Goal: Information Seeking & Learning: Find specific page/section

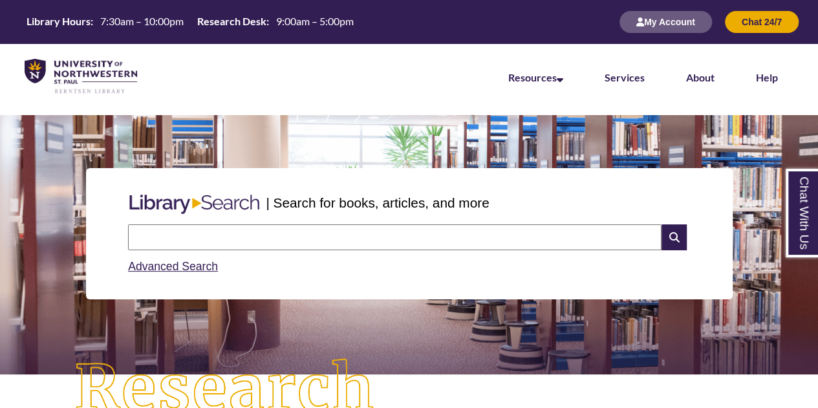
click at [387, 228] on input "text" at bounding box center [395, 237] width 534 height 26
click at [131, 235] on input "**********" at bounding box center [395, 237] width 534 height 26
type input "**********"
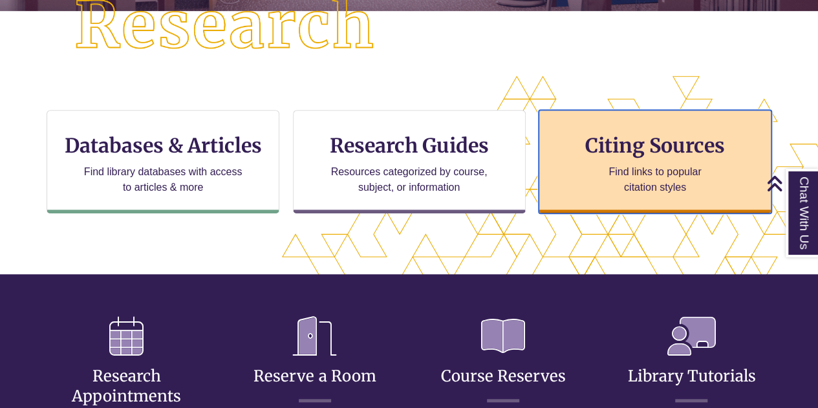
click at [650, 175] on p "Find links to popular citation styles" at bounding box center [655, 179] width 126 height 31
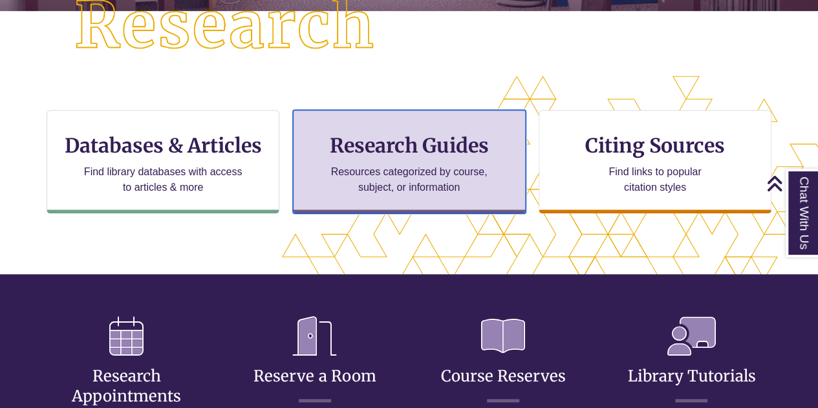
click at [340, 115] on div "Research Guides Resources categorized by course, subject, or information" at bounding box center [409, 162] width 233 height 104
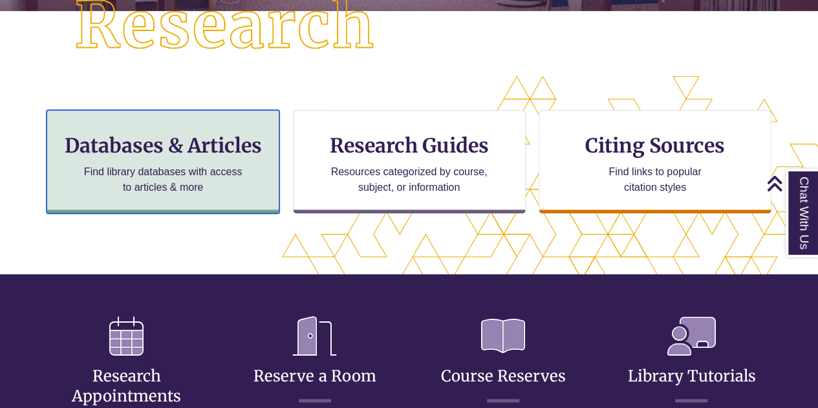
click at [162, 196] on div "Databases & Articles Find library databases with access to articles & more" at bounding box center [163, 162] width 233 height 104
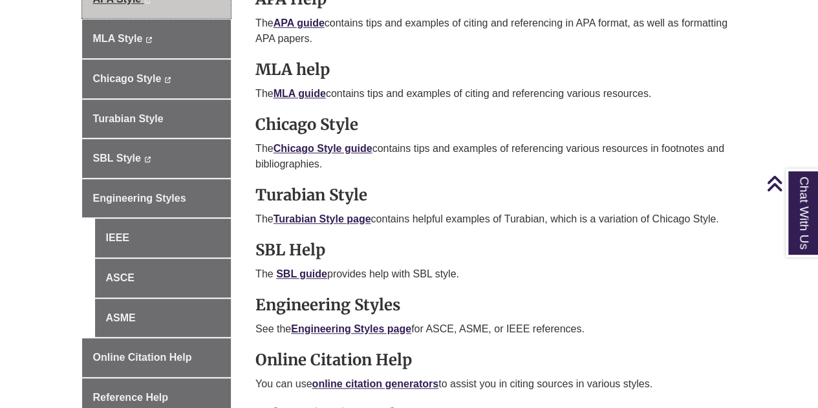
scroll to position [461, 0]
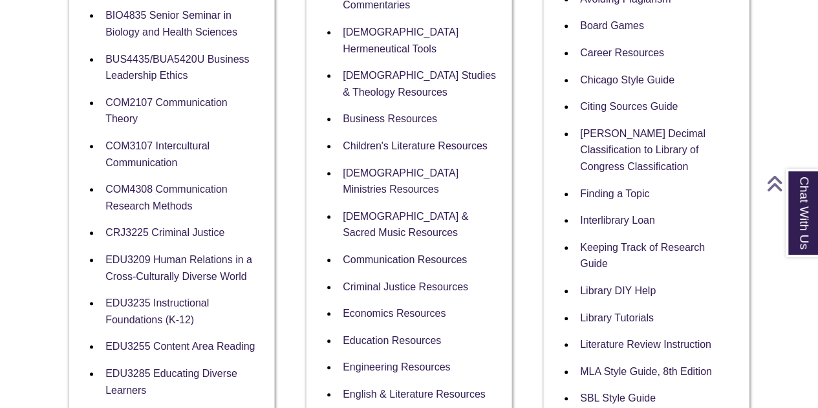
scroll to position [439, 0]
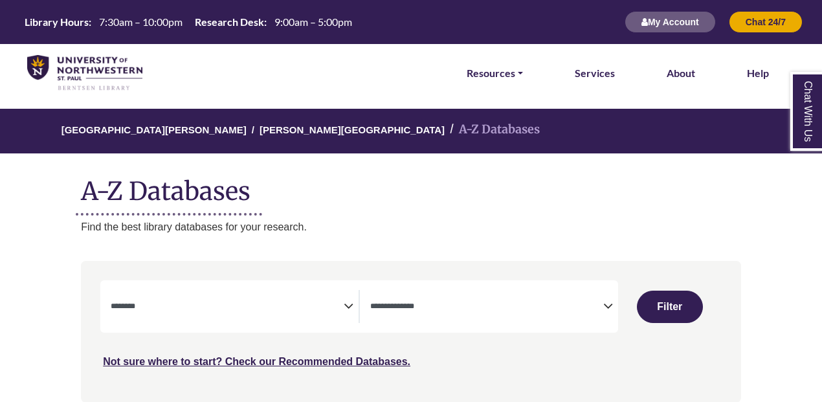
select select "Database Subject Filter"
select select "Database Types Filter"
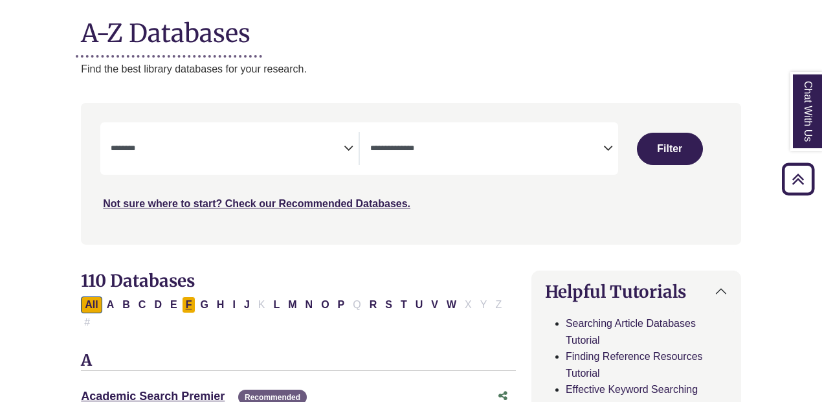
scroll to position [151, 0]
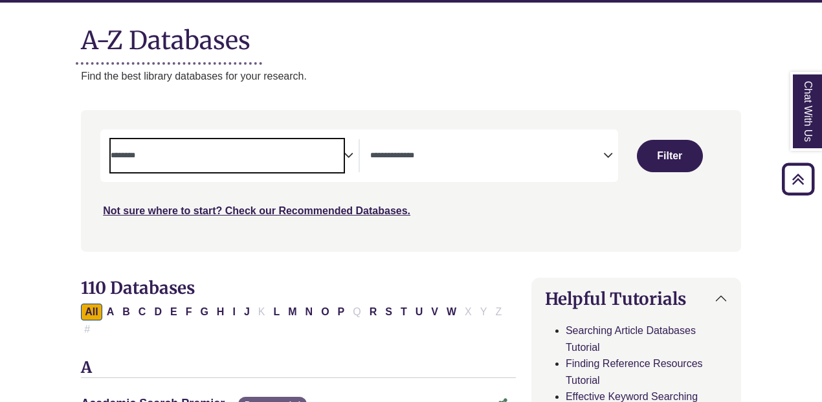
click at [304, 160] on textarea "Search" at bounding box center [227, 156] width 233 height 10
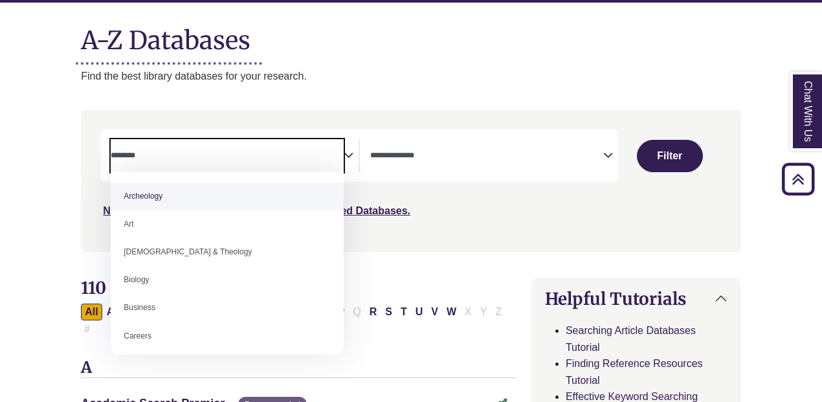
click at [441, 153] on textarea "Search" at bounding box center [486, 156] width 233 height 10
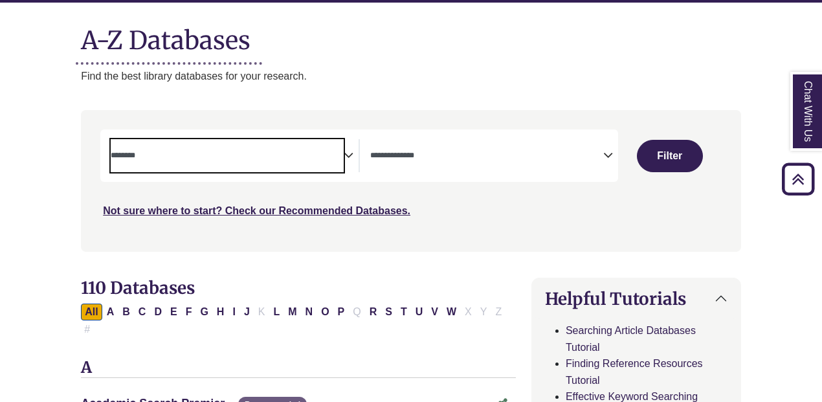
click at [285, 149] on span "Search filters" at bounding box center [227, 153] width 233 height 11
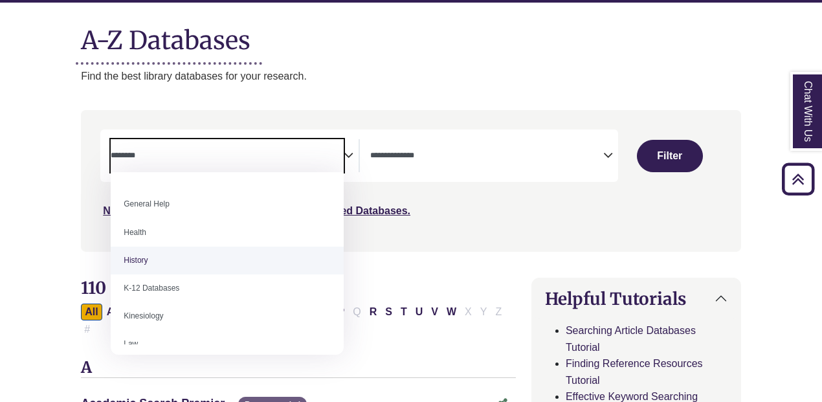
scroll to position [584, 0]
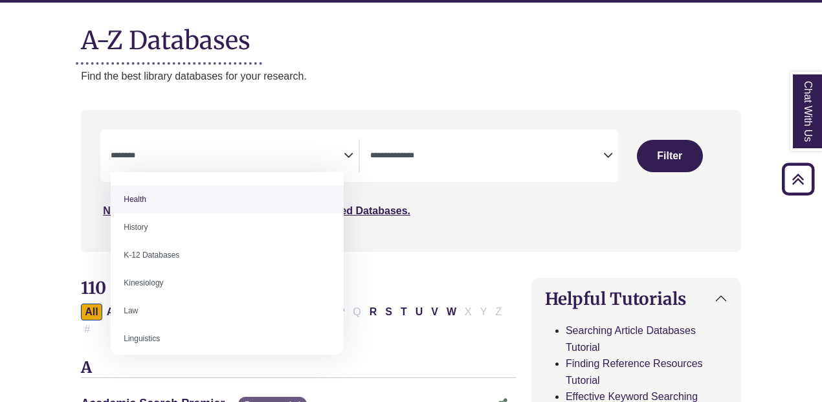
select select "*****"
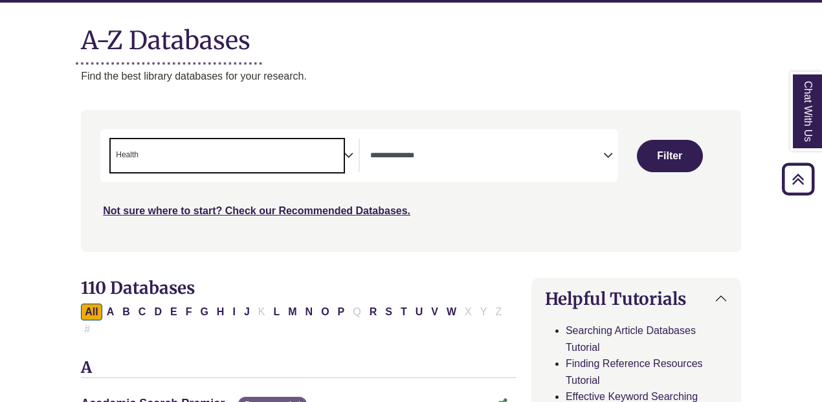
scroll to position [267, 0]
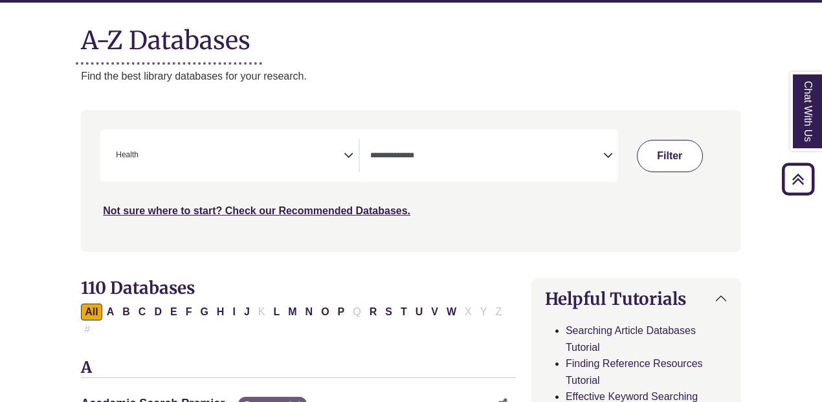
click at [674, 144] on button "Filter" at bounding box center [670, 156] width 66 height 32
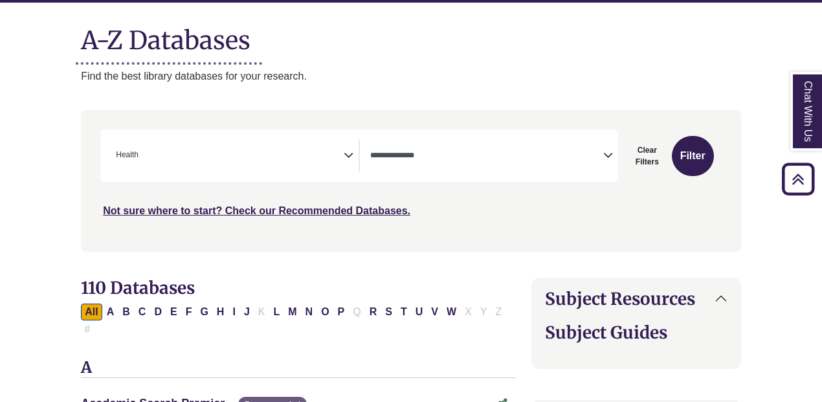
select select "Database Types Filter"
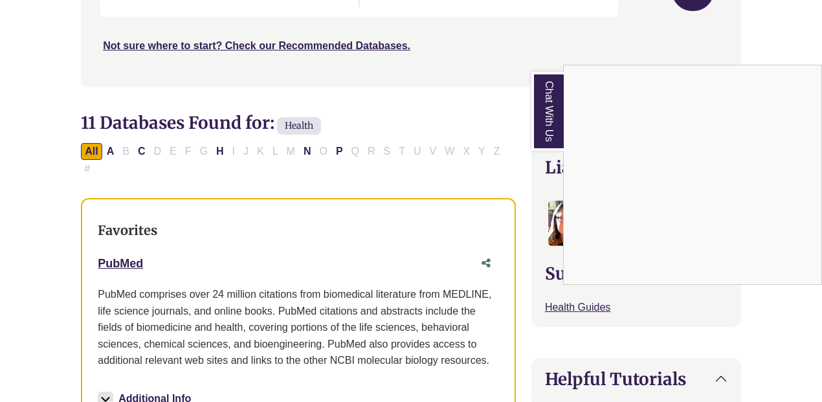
scroll to position [317, 0]
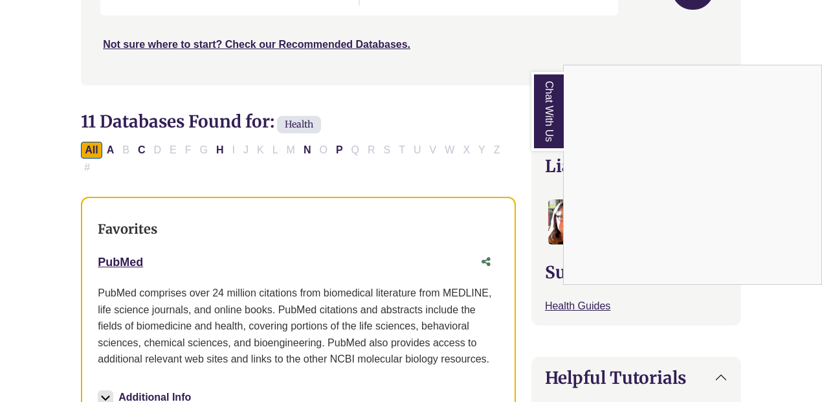
click at [136, 242] on div "Chat With Us" at bounding box center [411, 201] width 822 height 402
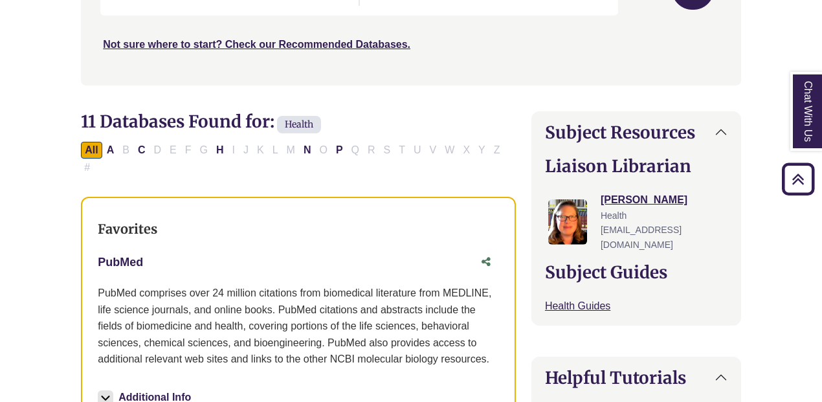
click at [136, 256] on link "PubMed This link opens in a new window" at bounding box center [120, 262] width 45 height 13
